Goal: Use online tool/utility: Utilize a website feature to perform a specific function

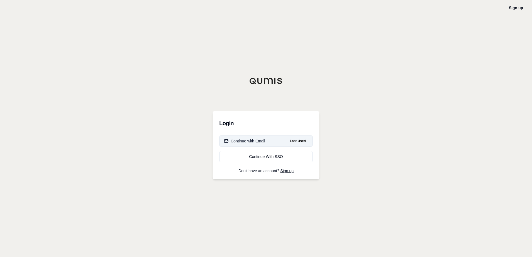
click at [246, 137] on button "Continue with Email Last Used" at bounding box center [266, 141] width 94 height 11
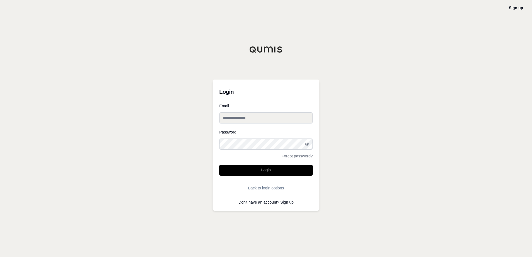
type input "**********"
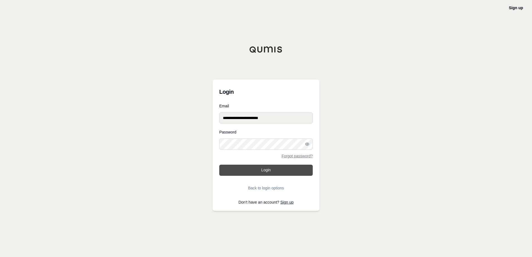
click at [253, 170] on button "Login" at bounding box center [266, 170] width 94 height 11
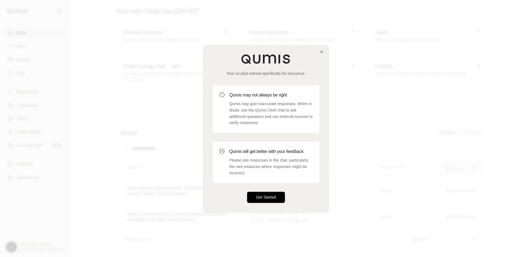
click at [261, 195] on button "Get Started" at bounding box center [266, 197] width 38 height 11
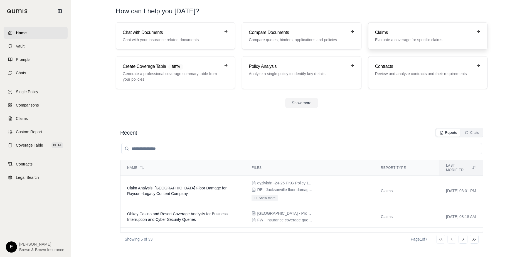
click at [394, 41] on p "Evaluate a coverage for specific claims" at bounding box center [424, 40] width 98 height 6
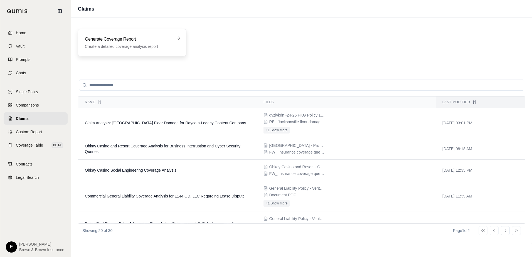
click at [124, 40] on h3 "Generate Coverage Report" at bounding box center [128, 39] width 87 height 7
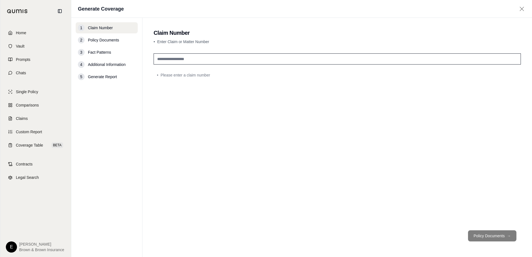
click at [170, 60] on input "text" at bounding box center [337, 58] width 367 height 11
type input "****"
click at [112, 41] on span "Policy Documents" at bounding box center [103, 40] width 31 height 6
click at [490, 237] on button "Policy Documents →" at bounding box center [492, 235] width 48 height 11
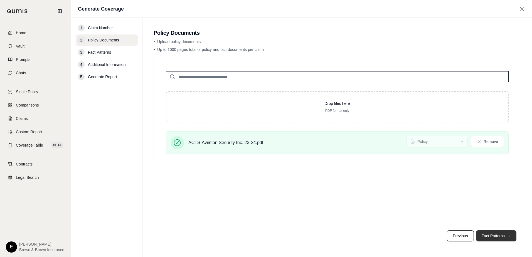
click at [501, 236] on button "Fact Patterns →" at bounding box center [496, 235] width 40 height 11
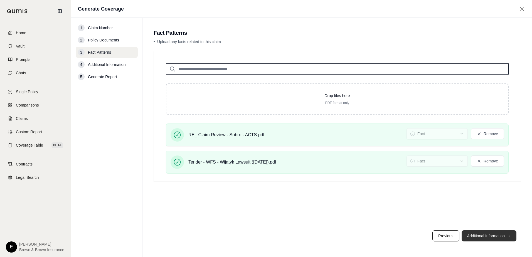
click at [495, 237] on button "Additional Information →" at bounding box center [489, 235] width 55 height 11
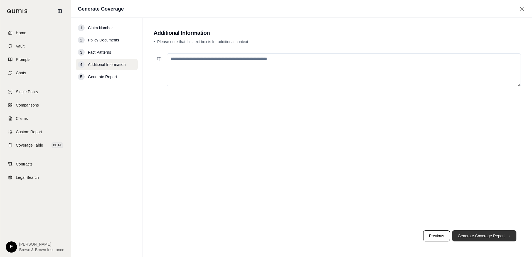
click at [495, 237] on button "Generate Coverage Report →" at bounding box center [484, 235] width 64 height 11
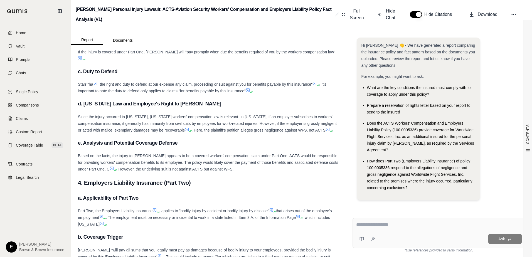
scroll to position [946, 0]
